Goal: Task Accomplishment & Management: Manage account settings

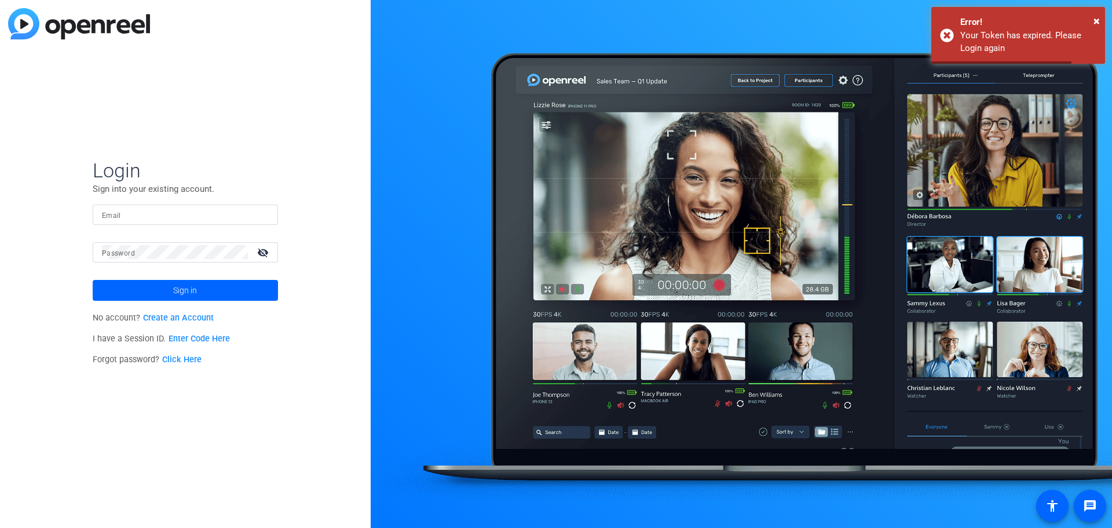
click at [121, 212] on input "Email" at bounding box center [185, 214] width 167 height 14
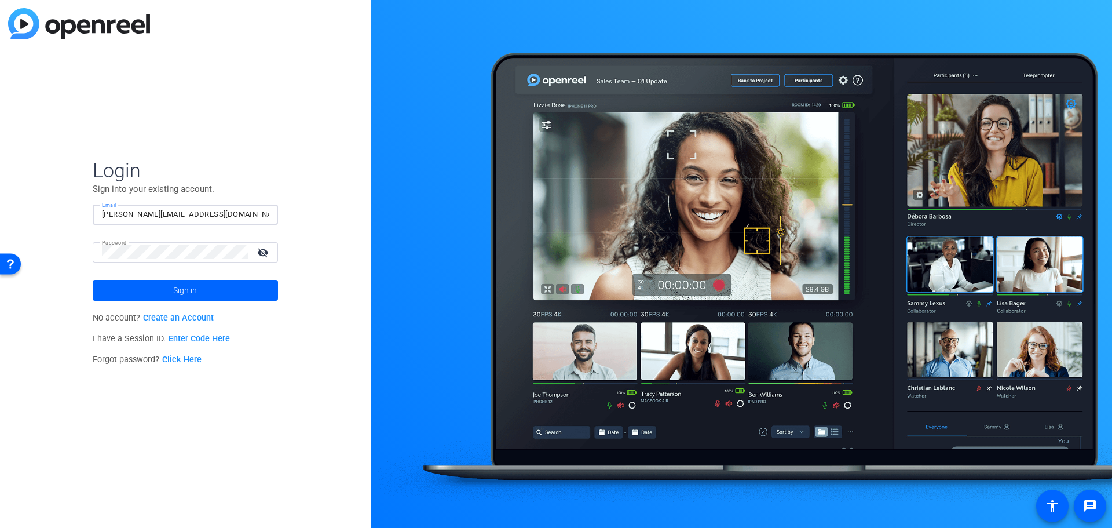
drag, startPoint x: 189, startPoint y: 213, endPoint x: 0, endPoint y: 213, distance: 189.5
click at [0, 213] on div "Login Sign into your existing account. Email [PERSON_NAME][EMAIL_ADDRESS][DOMAI…" at bounding box center [185, 264] width 371 height 528
type input "[EMAIL_ADDRESS][DOMAIN_NAME]"
click at [163, 289] on span at bounding box center [185, 290] width 185 height 28
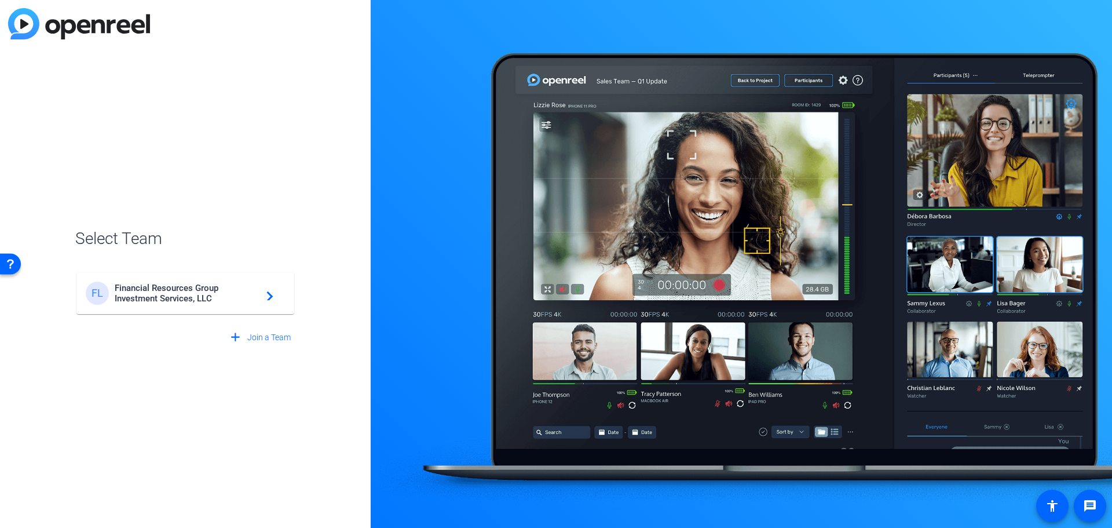
click at [170, 290] on span "Financial Resources Group Investment Services, LLC" at bounding box center [187, 293] width 145 height 21
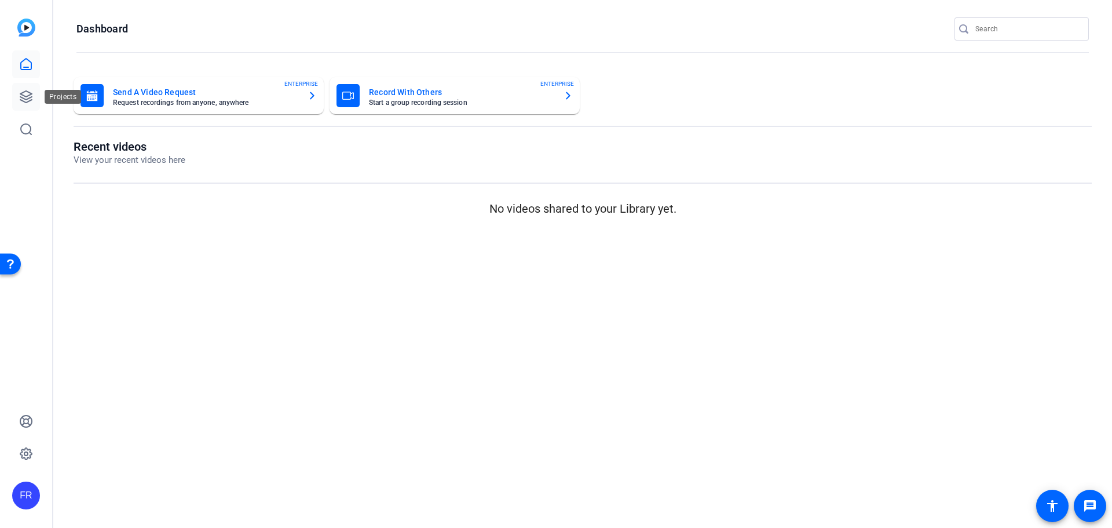
click at [29, 100] on icon at bounding box center [26, 97] width 14 height 14
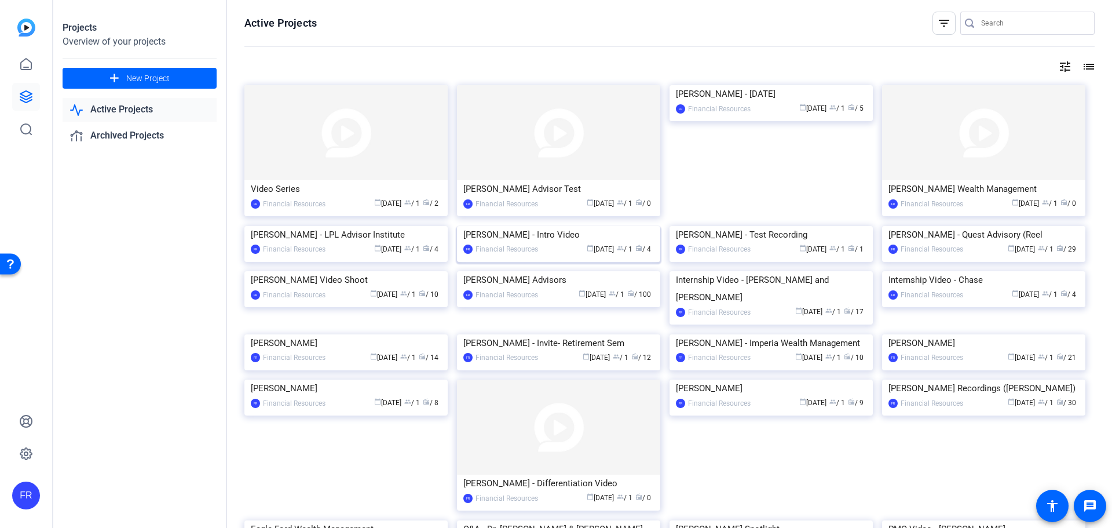
click at [533, 243] on div "[PERSON_NAME] - Intro Video" at bounding box center [559, 234] width 191 height 17
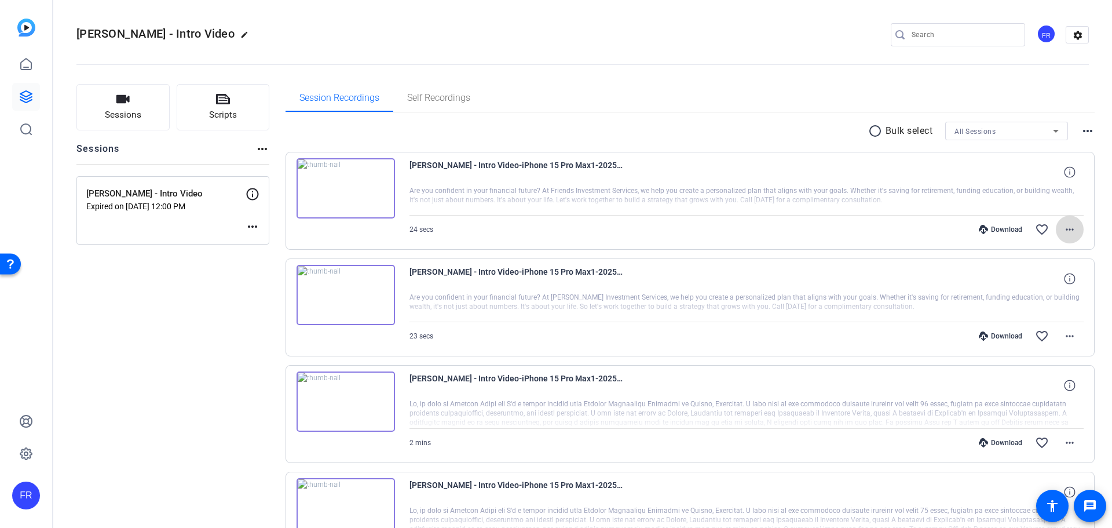
click at [1066, 228] on mat-icon "more_horiz" at bounding box center [1070, 229] width 14 height 14
click at [1091, 254] on div at bounding box center [556, 264] width 1112 height 528
